Goal: Find specific page/section: Find specific page/section

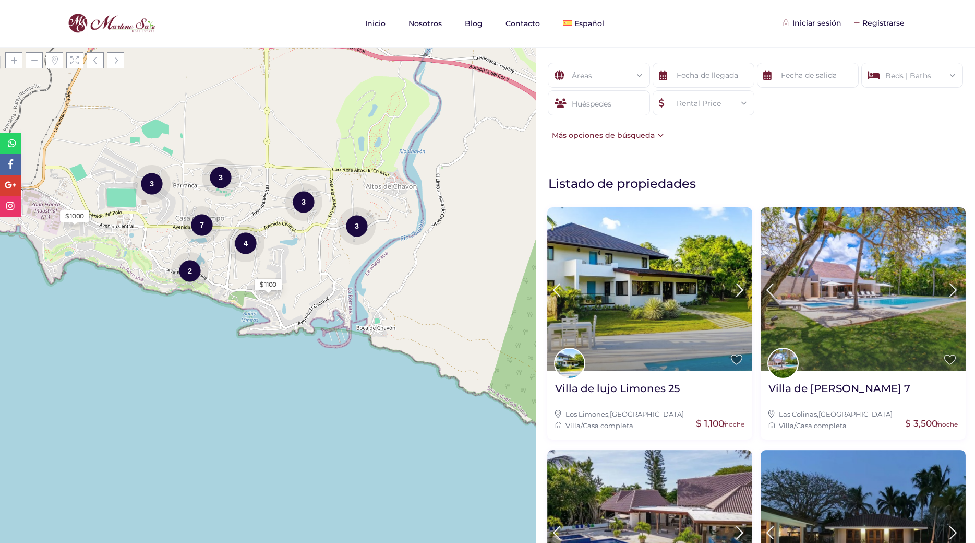
click at [786, 148] on div "Áreas Todas las areas [GEOGRAPHIC_DATA] (54) - [GEOGRAPHIC_DATA] (2) - [GEOGRAP…" at bounding box center [755, 102] width 439 height 110
click at [629, 78] on div "Áreas" at bounding box center [598, 75] width 85 height 25
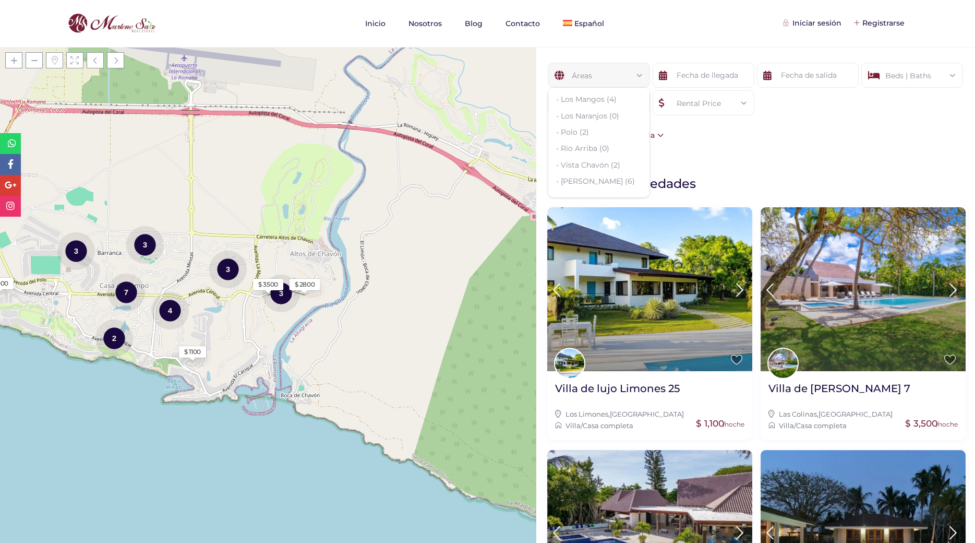
click at [766, 147] on div "Áreas Todas las areas [GEOGRAPHIC_DATA] (54) - [GEOGRAPHIC_DATA] (2) - [GEOGRAP…" at bounding box center [755, 102] width 439 height 110
click at [741, 154] on div "Áreas Todas las areas [GEOGRAPHIC_DATA] (54) - [GEOGRAPHIC_DATA] (2) - [GEOGRAP…" at bounding box center [755, 102] width 439 height 110
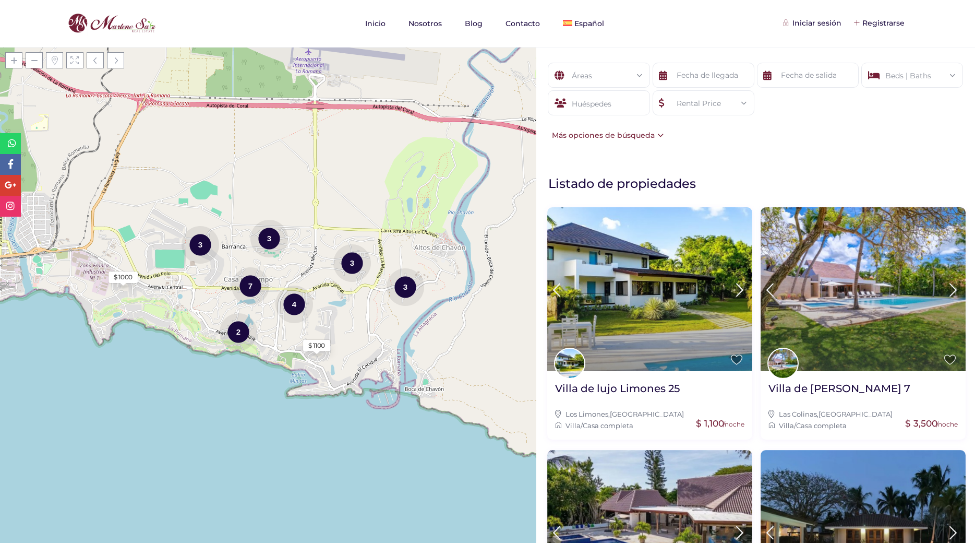
click at [603, 77] on div "Áreas" at bounding box center [598, 75] width 85 height 25
click at [599, 74] on div "Áreas" at bounding box center [598, 75] width 85 height 25
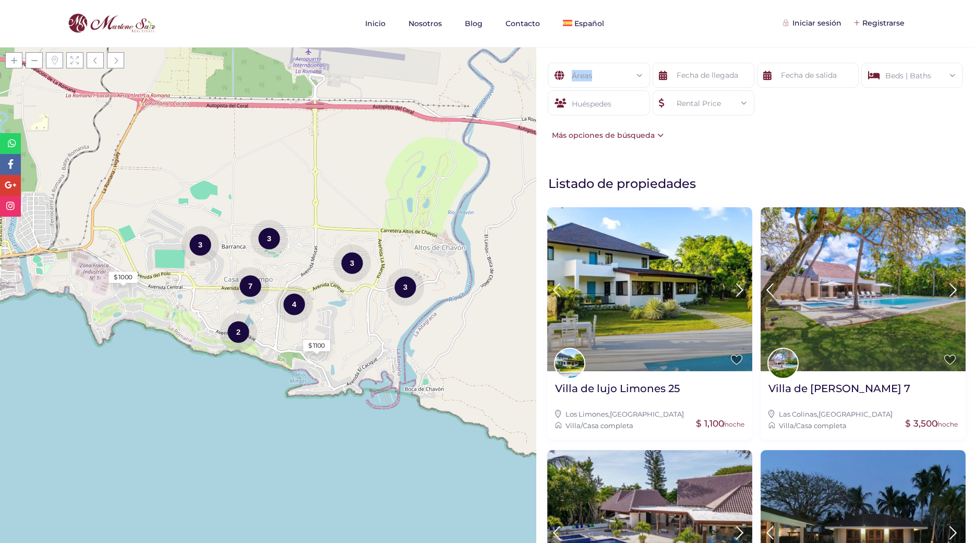
click at [599, 74] on div "Áreas" at bounding box center [598, 75] width 85 height 25
click at [615, 78] on div "Áreas" at bounding box center [598, 75] width 85 height 25
click at [837, 150] on div "Áreas Todas las areas Beds | Baths Dormitorios 1 2 3 4 5 6+ Baños 1 2 3 4 5 6+ …" at bounding box center [755, 102] width 439 height 110
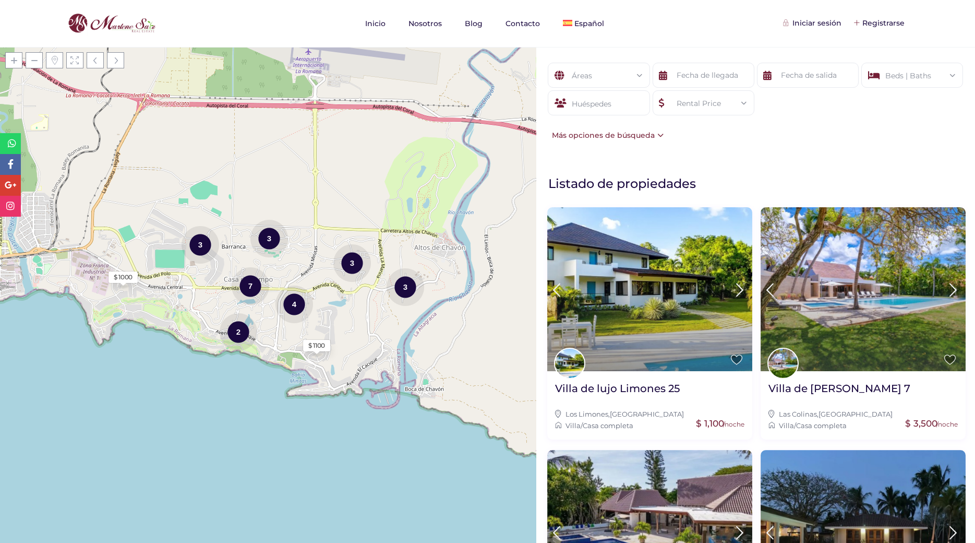
click at [602, 82] on div "Áreas" at bounding box center [598, 75] width 85 height 25
click at [605, 135] on li "- Barranca (2)" at bounding box center [598, 136] width 101 height 16
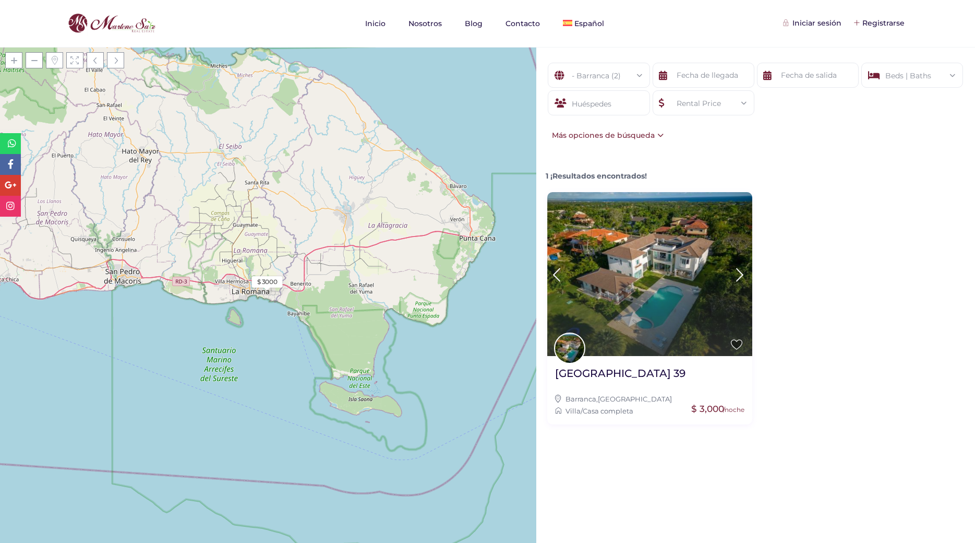
click at [634, 73] on div "- Barranca (2)" at bounding box center [598, 75] width 85 height 25
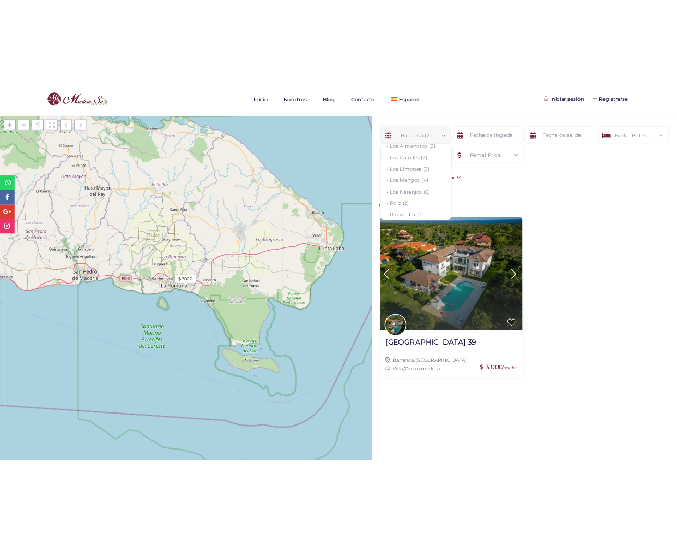
scroll to position [250, 0]
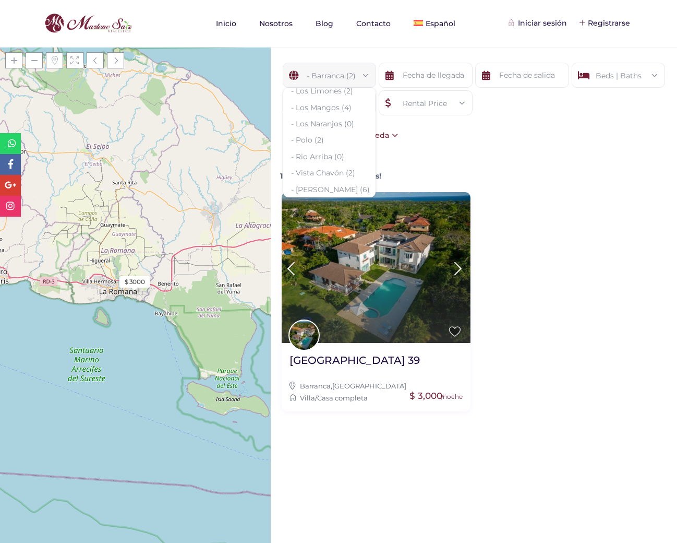
click at [466, 505] on div "- Barranca (2) Todas las areas Casa De Campo (54) - Barranca (2) - Barranca Oes…" at bounding box center [474, 295] width 406 height 496
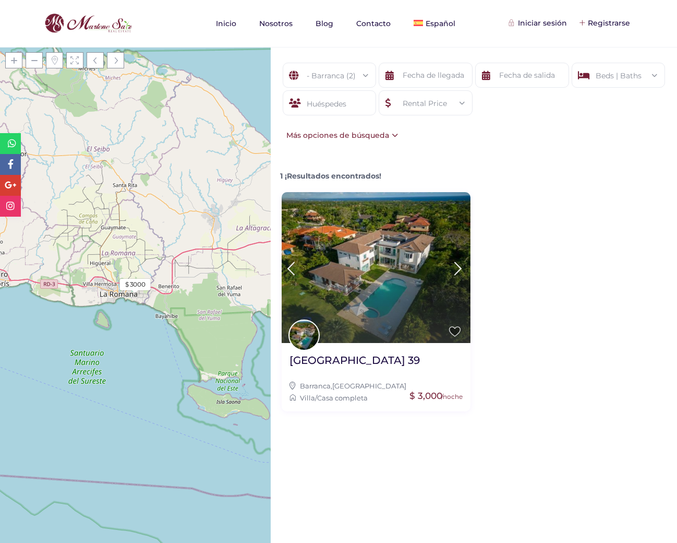
click at [368, 75] on span at bounding box center [368, 75] width 0 height 0
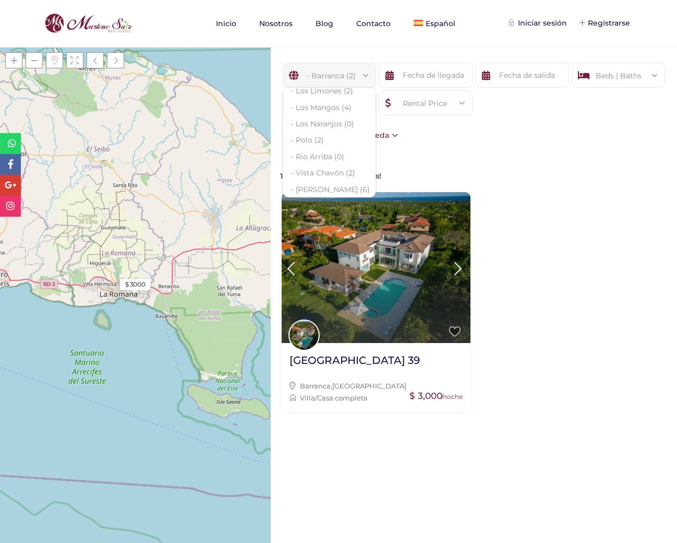
click at [500, 163] on div "1 ¡Resultados encontrados!" at bounding box center [475, 171] width 394 height 19
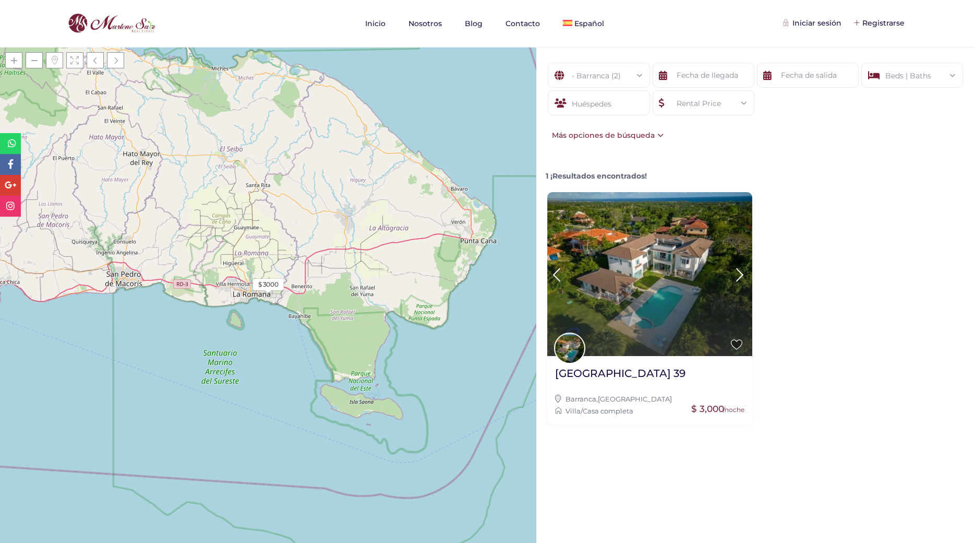
click at [910, 329] on div "1 ¡Resultados encontrados!" at bounding box center [755, 293] width 449 height 262
